Goal: Find specific page/section: Find specific page/section

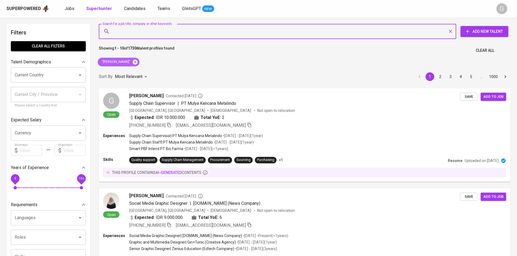
click at [132, 61] on icon at bounding box center [135, 62] width 6 height 6
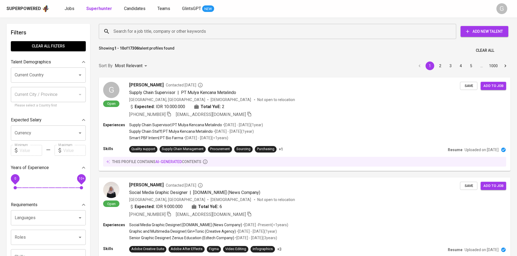
click at [126, 31] on input "Search for a job title, company or other keywords" at bounding box center [278, 31] width 333 height 10
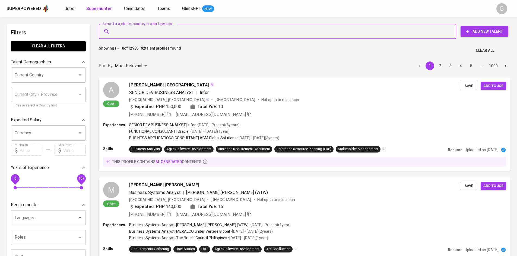
paste input "[EMAIL_ADDRESS][DOMAIN_NAME]"
type input "[EMAIL_ADDRESS][DOMAIN_NAME]"
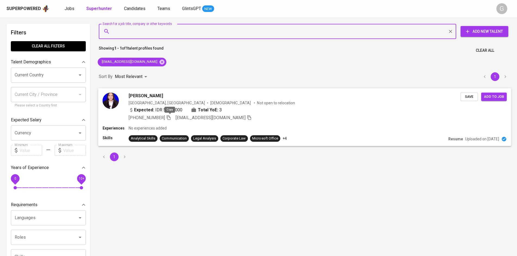
click at [169, 118] on icon "button" at bounding box center [169, 117] width 4 height 5
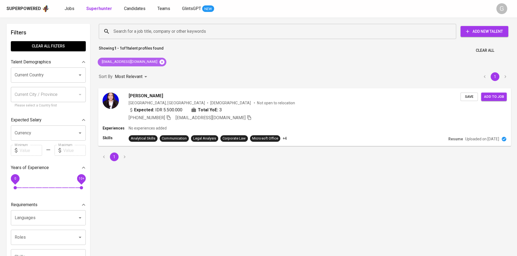
click at [160, 63] on icon at bounding box center [162, 61] width 5 height 5
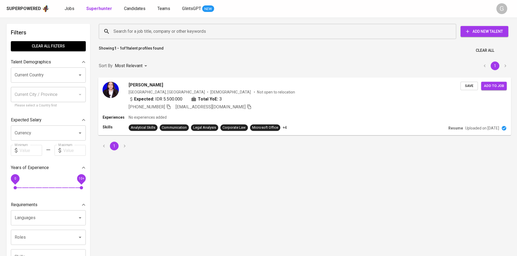
click at [132, 28] on input "Search for a job title, company or other keywords" at bounding box center [278, 31] width 333 height 10
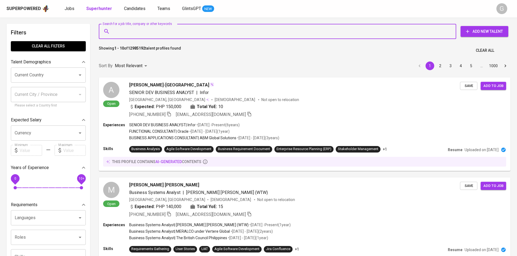
click at [135, 31] on input "Search for a job title, company or other keywords" at bounding box center [278, 31] width 333 height 10
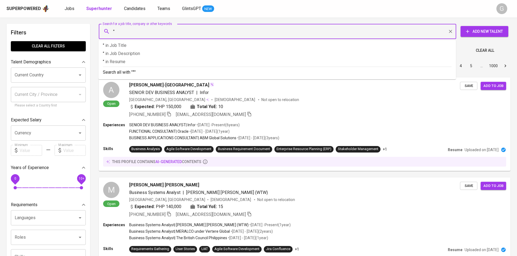
paste input "Try Abriyanto"
type input ""Try Abriyanto""
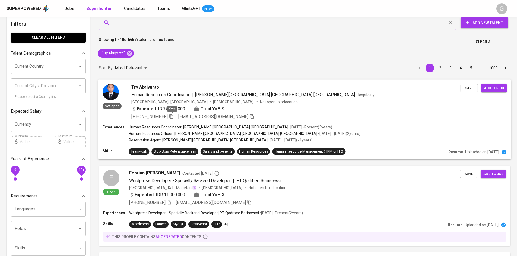
scroll to position [9, 0]
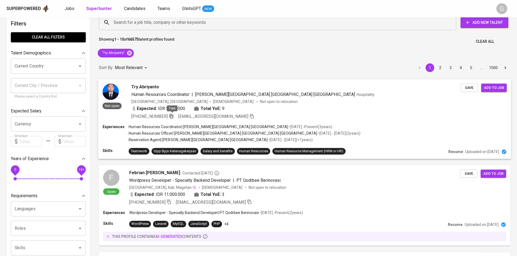
click at [173, 116] on icon "button" at bounding box center [171, 116] width 5 height 5
